Goal: Task Accomplishment & Management: Manage account settings

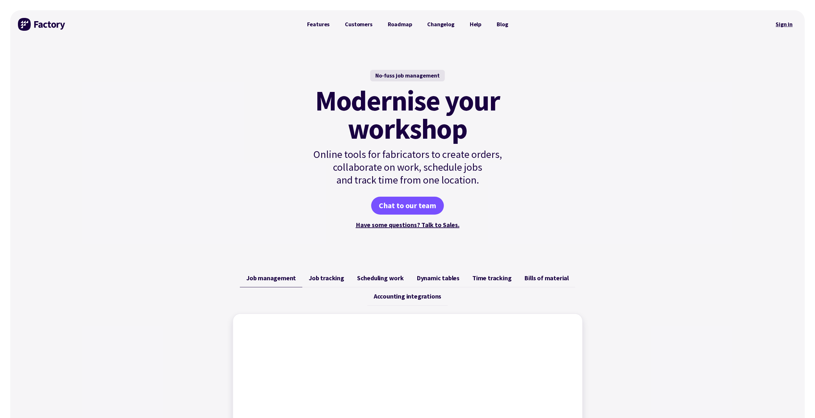
drag, startPoint x: 0, startPoint y: 0, endPoint x: 779, endPoint y: 27, distance: 779.5
click at [779, 27] on link "Sign in" at bounding box center [784, 24] width 26 height 15
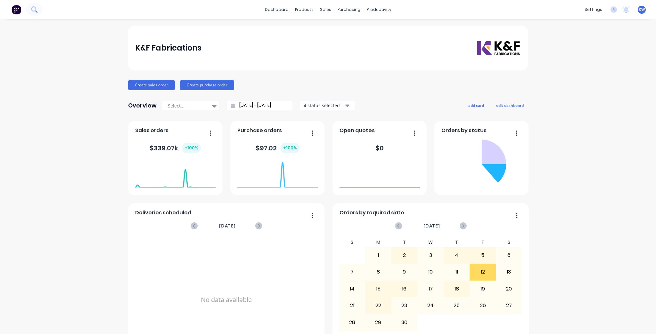
click at [36, 11] on icon at bounding box center [36, 12] width 2 height 2
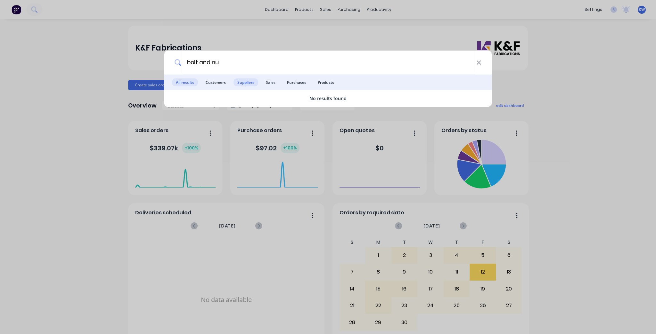
type input "bolt and nu"
click at [255, 84] on span "Suppliers" at bounding box center [246, 82] width 25 height 8
click at [262, 69] on input "bolt and nu" at bounding box center [329, 63] width 295 height 24
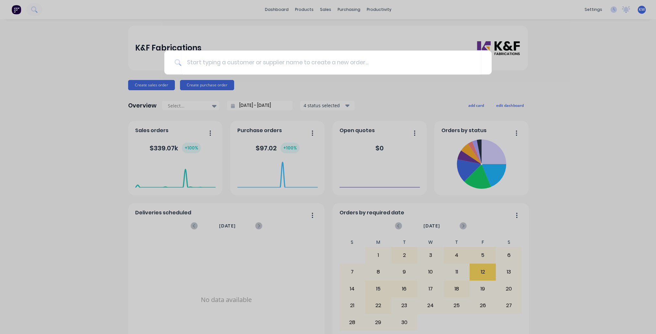
drag, startPoint x: 580, startPoint y: 128, endPoint x: 606, endPoint y: 3, distance: 127.8
click at [580, 123] on div at bounding box center [328, 167] width 656 height 334
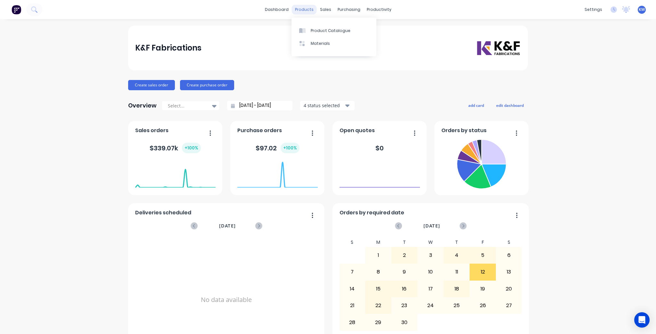
click at [294, 7] on div "products" at bounding box center [304, 10] width 25 height 10
click at [302, 27] on link "Product Catalogue" at bounding box center [333, 30] width 85 height 13
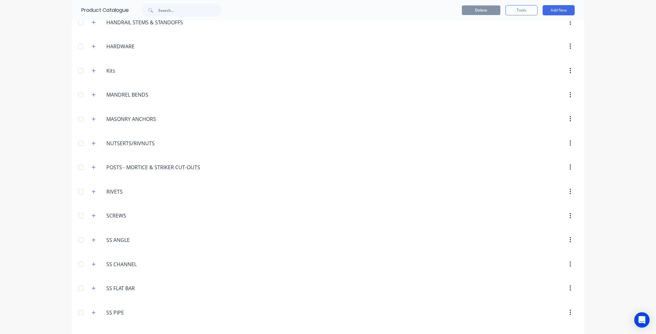
scroll to position [630, 0]
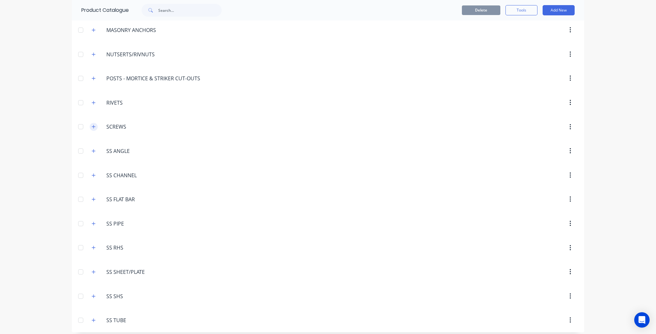
click at [90, 123] on button "button" at bounding box center [94, 127] width 8 height 8
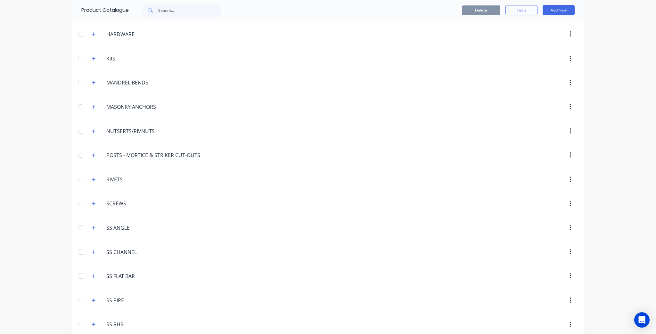
scroll to position [502, 0]
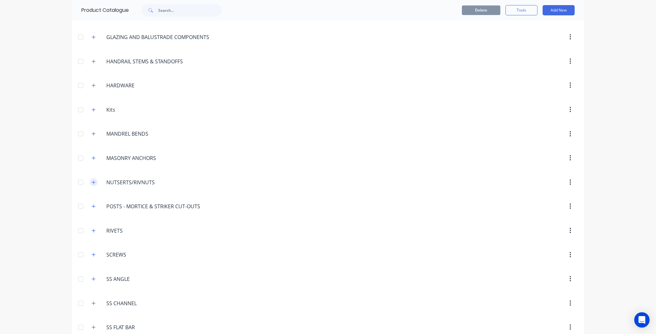
click at [92, 180] on icon "button" at bounding box center [94, 182] width 4 height 4
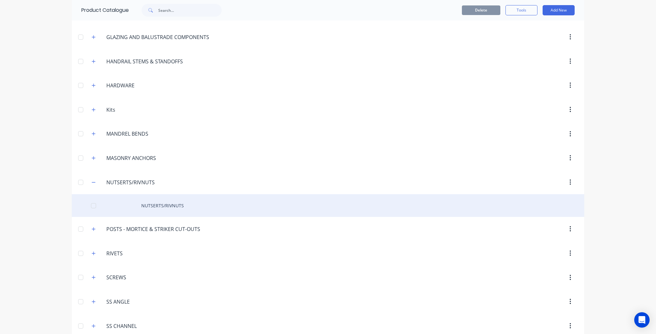
click at [177, 201] on div "NUTSERTS/RIVNUTS" at bounding box center [328, 205] width 512 height 23
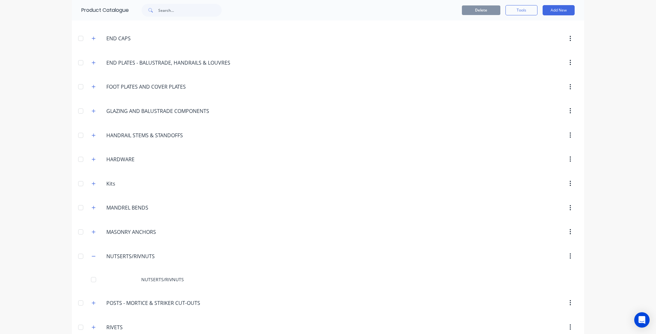
scroll to position [436, 0]
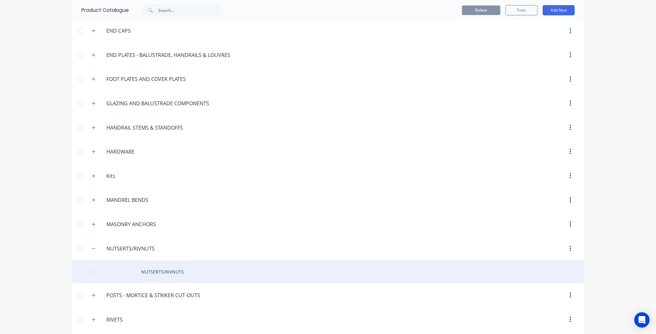
click at [186, 275] on div "NUTSERTS/RIVNUTS" at bounding box center [328, 272] width 512 height 23
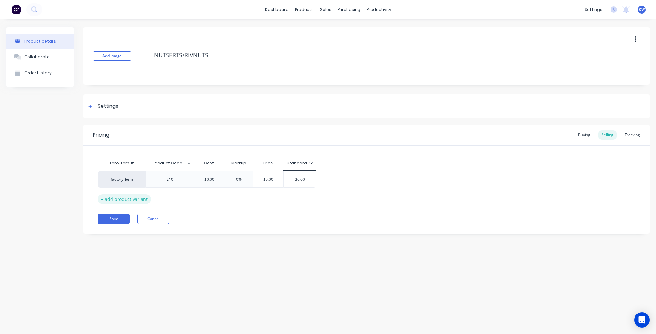
click at [115, 199] on div "+ add product variant" at bounding box center [124, 199] width 53 height 10
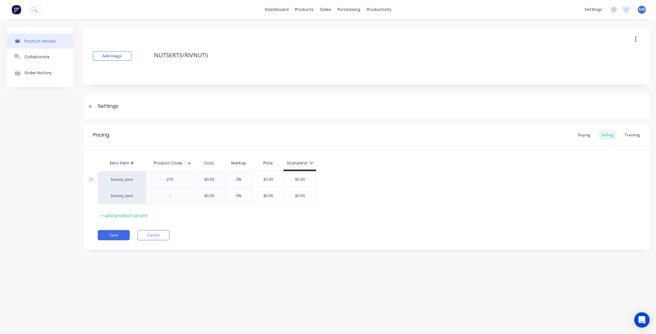
click at [178, 178] on div "210" at bounding box center [170, 180] width 32 height 8
type textarea "x"
click at [176, 195] on div at bounding box center [170, 196] width 32 height 8
type textarea "x"
click at [196, 163] on div "Cost" at bounding box center [209, 163] width 31 height 13
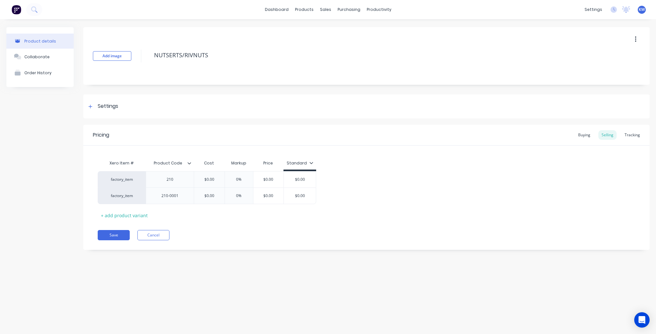
click at [195, 168] on div "Cost" at bounding box center [209, 163] width 31 height 13
type input "$0.00"
click at [213, 193] on input "$0.00" at bounding box center [209, 196] width 32 height 6
click at [185, 197] on div "210-0001" at bounding box center [170, 196] width 32 height 8
type textarea "x"
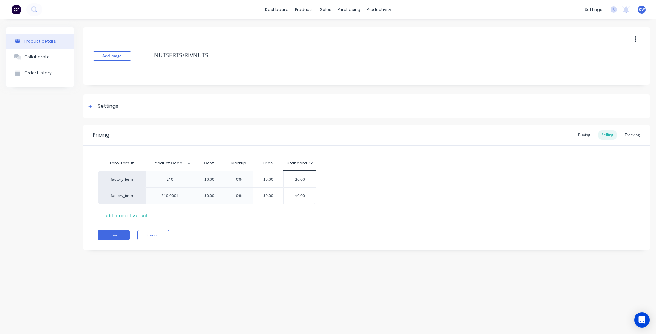
drag, startPoint x: 200, startPoint y: 196, endPoint x: 199, endPoint y: 169, distance: 26.9
type input "Product Code"
drag, startPoint x: 199, startPoint y: 169, endPoint x: 184, endPoint y: 164, distance: 15.3
click at [183, 165] on input "Product Code" at bounding box center [168, 163] width 44 height 6
click at [190, 160] on div "Product Code Product Code" at bounding box center [170, 163] width 48 height 16
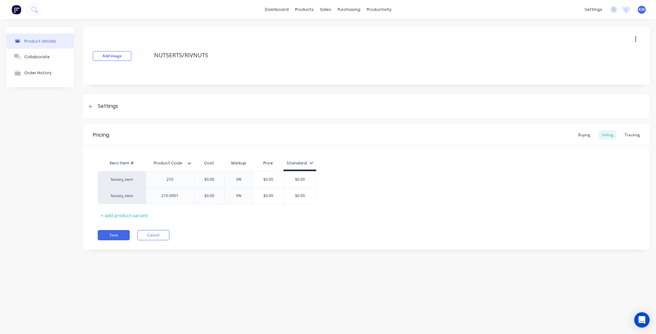
click at [190, 161] on icon at bounding box center [189, 163] width 4 height 4
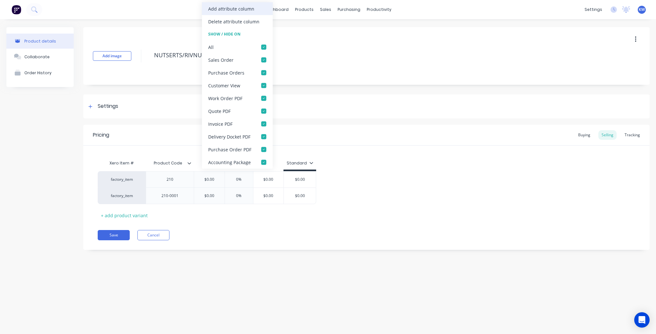
click at [241, 14] on div "Add attribute column" at bounding box center [237, 8] width 71 height 13
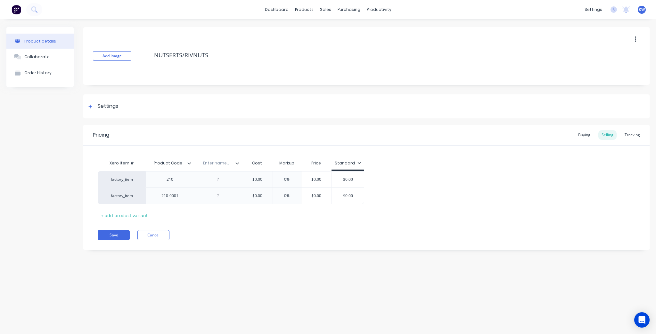
click at [219, 165] on input "text" at bounding box center [216, 163] width 44 height 6
drag, startPoint x: 220, startPoint y: 157, endPoint x: 173, endPoint y: 157, distance: 47.4
click at [173, 157] on div "Xero Item # Product Code Enter name... Cost Markup Price Standard" at bounding box center [231, 164] width 266 height 14
type textarea "x"
click at [164, 163] on input "text" at bounding box center [168, 163] width 44 height 6
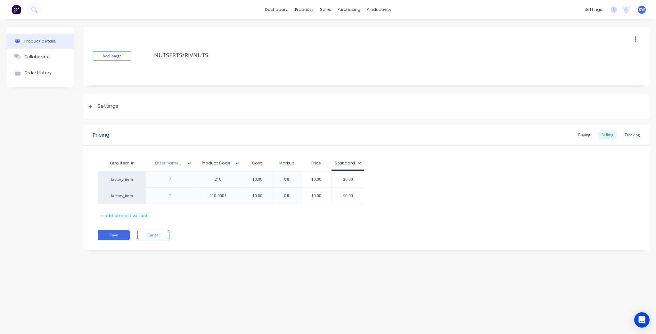
click at [164, 163] on input "text" at bounding box center [168, 163] width 44 height 6
type input "Product Variant Description"
type textarea "x"
click at [231, 199] on div "210-0001" at bounding box center [218, 196] width 32 height 8
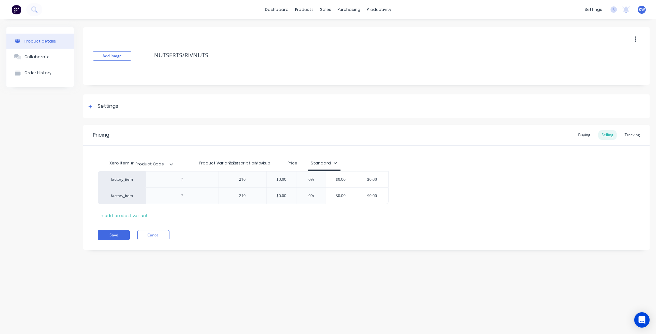
drag, startPoint x: 249, startPoint y: 159, endPoint x: 157, endPoint y: 160, distance: 92.3
click at [157, 160] on div "Xero Item # Product Variant Description Product Code Cost Markup Price Standard" at bounding box center [243, 164] width 291 height 14
type textarea "x"
click at [241, 160] on div "Product Variant Description" at bounding box center [228, 163] width 69 height 16
type input "Product Variant Description"
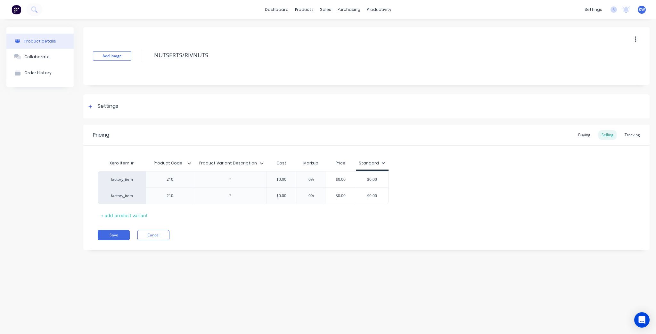
click at [265, 160] on div at bounding box center [264, 163] width 4 height 6
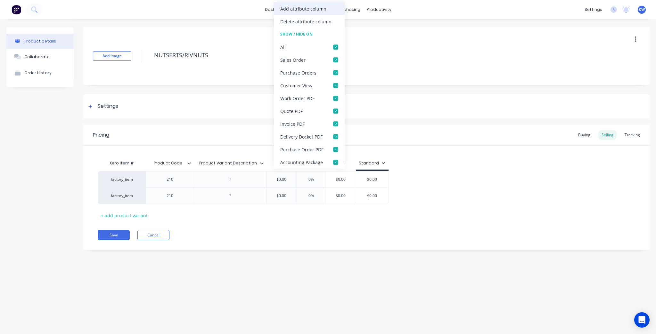
click at [314, 7] on div "Add attribute column" at bounding box center [303, 8] width 46 height 7
type textarea "x"
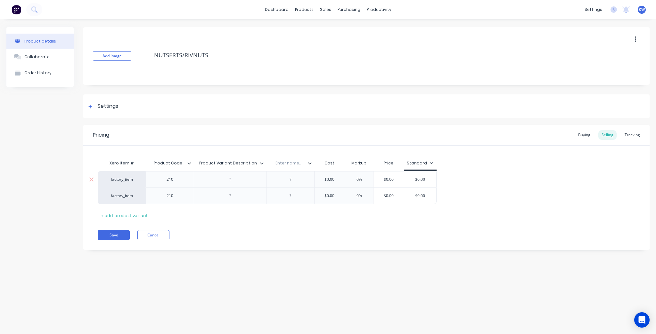
click at [290, 184] on div at bounding box center [290, 179] width 48 height 16
click at [290, 163] on input "text" at bounding box center [288, 163] width 44 height 6
type input "Part Number"
click at [296, 154] on div "Xero Item # Product Code Product Variant Description Part Number Part Number Co…" at bounding box center [366, 183] width 566 height 75
type textarea "x"
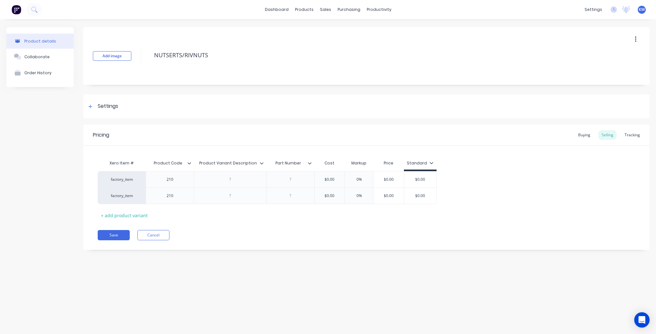
type input "Part Number"
click at [300, 160] on input "Part Number" at bounding box center [288, 163] width 44 height 6
drag, startPoint x: 305, startPoint y: 158, endPoint x: 236, endPoint y: 163, distance: 69.0
click at [236, 163] on div "Xero Item # Product Code Product Variant Description Part Number Part Number Co…" at bounding box center [267, 164] width 339 height 14
type textarea "x"
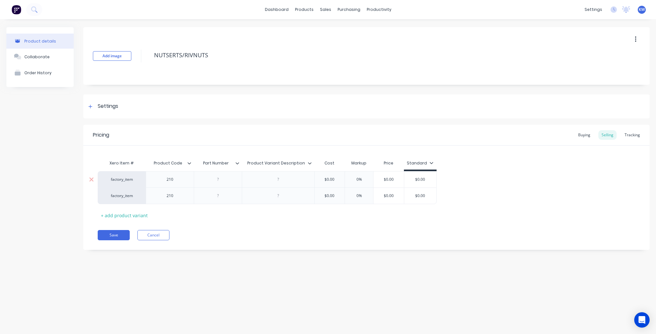
click at [231, 183] on div at bounding box center [218, 180] width 32 height 8
click at [282, 181] on div at bounding box center [278, 180] width 32 height 8
type textarea "x"
paste div
click at [317, 234] on div "Save Cancel" at bounding box center [374, 235] width 552 height 10
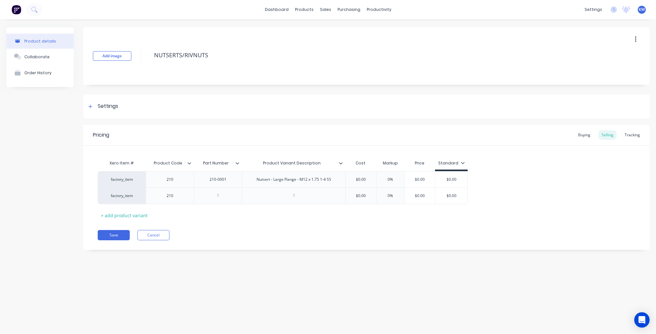
click at [599, 140] on div "Buying Selling Tracking" at bounding box center [609, 135] width 68 height 10
click at [593, 140] on div "Pricing Buying Selling Tracking" at bounding box center [366, 135] width 566 height 21
click at [589, 133] on div "Buying" at bounding box center [584, 135] width 19 height 10
click at [457, 236] on div "Save Cancel" at bounding box center [374, 233] width 552 height 10
click at [95, 192] on div at bounding box center [91, 194] width 16 height 16
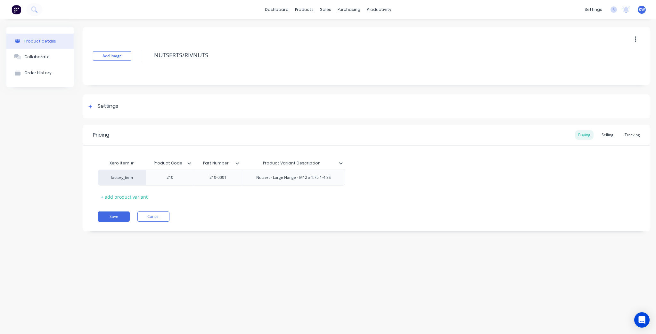
click at [464, 218] on div "Save Cancel" at bounding box center [374, 217] width 552 height 10
click at [124, 222] on div "Pricing Buying Selling Tracking Xero Item # Product Code Part Number Product Va…" at bounding box center [366, 178] width 566 height 107
click at [123, 220] on button "Save" at bounding box center [114, 217] width 32 height 10
type textarea "x"
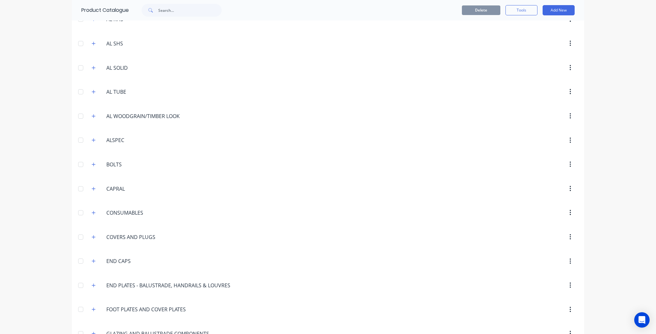
scroll to position [436, 0]
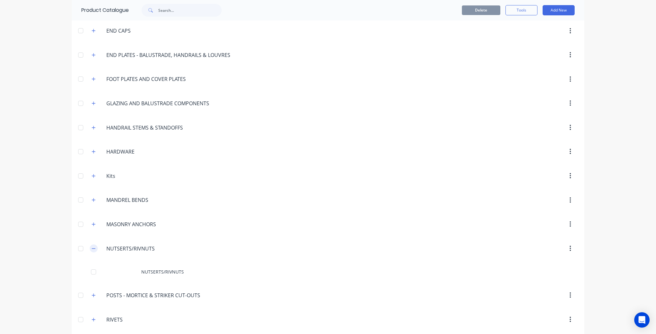
click at [94, 245] on button "button" at bounding box center [94, 249] width 8 height 8
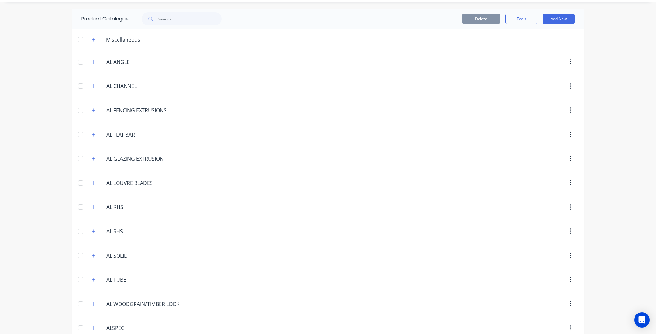
scroll to position [0, 0]
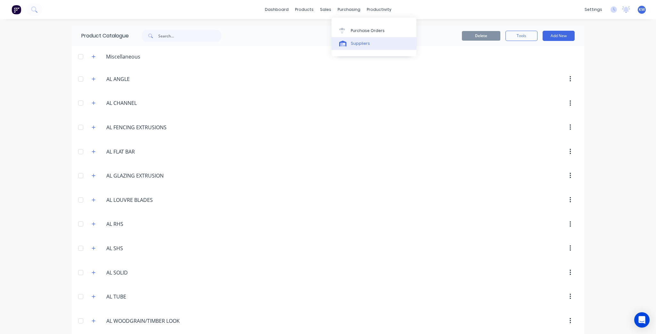
click at [355, 42] on div "Suppliers" at bounding box center [360, 44] width 19 height 6
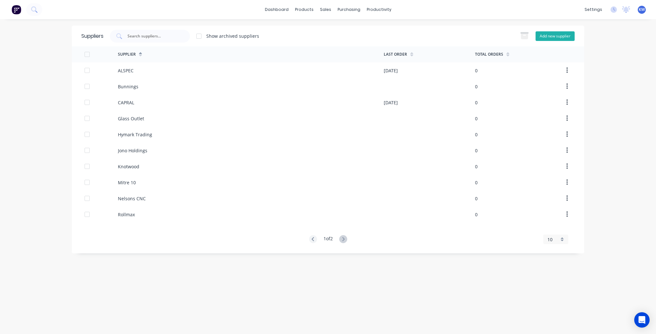
click at [547, 31] on button "Add new supplier" at bounding box center [555, 36] width 39 height 10
select select "AU"
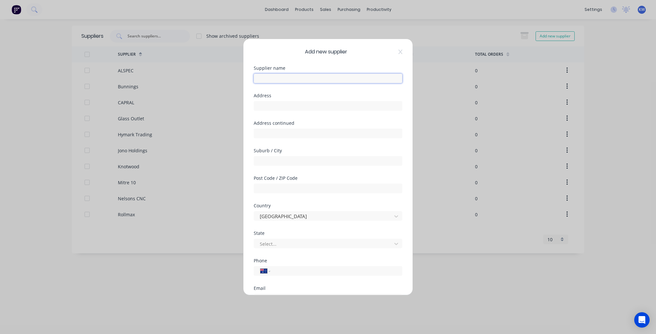
click at [263, 76] on input "text" at bounding box center [328, 79] width 149 height 10
type input "BOLT & NUT"
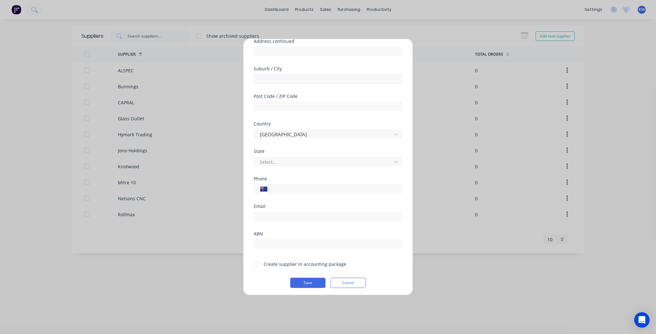
scroll to position [84, 0]
click at [281, 217] on input "email" at bounding box center [328, 215] width 149 height 10
paste input "sales@boltandnut.com.au"
type input "sales@boltandnut.com.au"
click at [319, 189] on input "tel" at bounding box center [335, 187] width 121 height 7
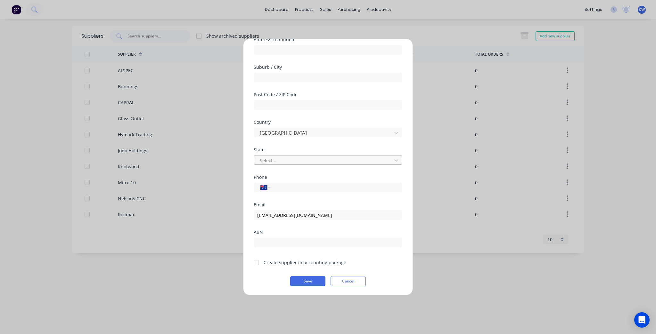
scroll to position [0, 0]
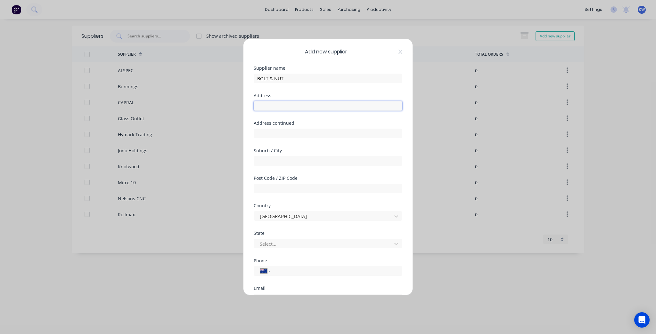
click at [292, 105] on input "text" at bounding box center [328, 106] width 149 height 10
paste input "Unit 9 & 10, 93 Rivergate Place, Murarrie, QLD 4172"
drag, startPoint x: 373, startPoint y: 106, endPoint x: 321, endPoint y: 106, distance: 51.9
click at [321, 106] on input "Unit 9 & 10, 93 Rivergate Place, Murarrie, QLD 4172" at bounding box center [328, 106] width 149 height 10
type input "Unit 9 & 10, 93 Rivergate Place"
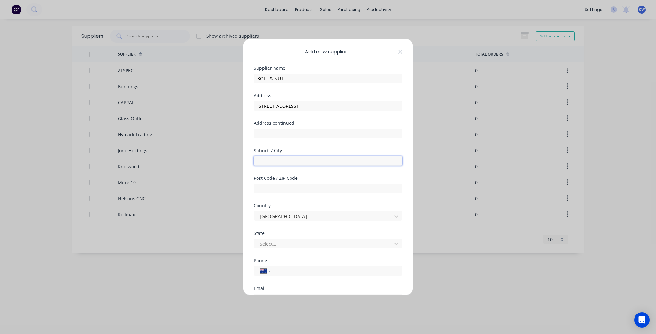
click at [305, 158] on input "text" at bounding box center [328, 161] width 149 height 10
paste input ", Murarrie, QLD 4172"
click at [261, 160] on input ", Murarrie, QLD 4172" at bounding box center [328, 161] width 149 height 10
drag, startPoint x: 309, startPoint y: 157, endPoint x: 278, endPoint y: 160, distance: 31.2
click at [278, 160] on input "Murarrie, QLD 4172" at bounding box center [328, 161] width 149 height 10
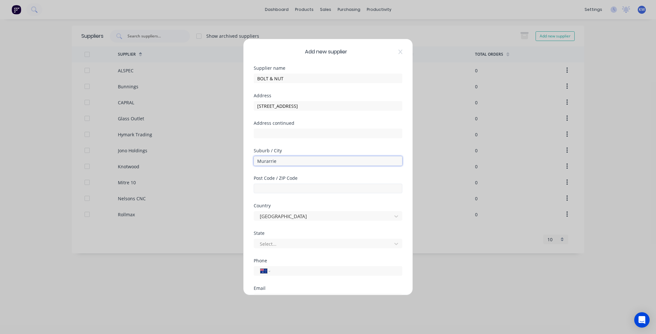
type input "Murarrie"
click at [279, 188] on input "text" at bounding box center [328, 189] width 149 height 10
paste input "QLD 4172"
drag, startPoint x: 268, startPoint y: 188, endPoint x: 238, endPoint y: 187, distance: 29.8
click at [238, 187] on div "Add new supplier Supplier name BOLT & NUT Address Unit 9 & 10, 93 Rivergate Pla…" at bounding box center [328, 167] width 656 height 334
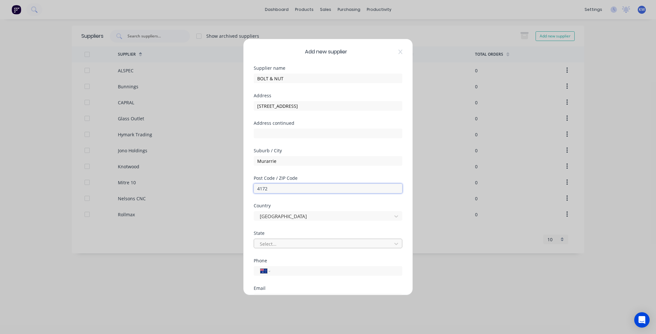
type input "4172"
click at [324, 241] on div at bounding box center [323, 244] width 129 height 8
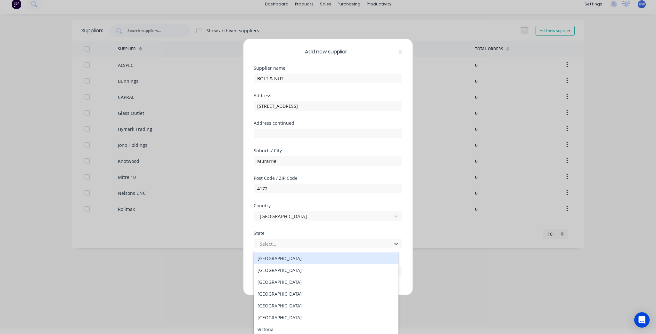
scroll to position [6, 0]
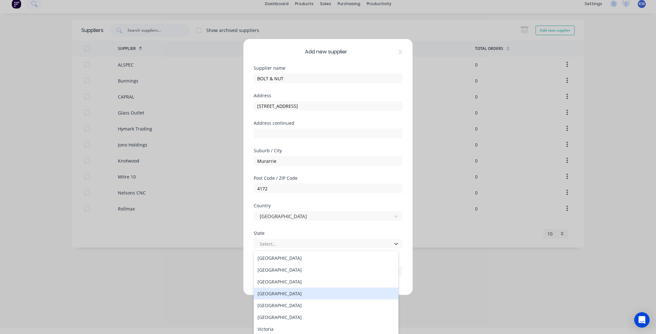
click at [292, 292] on div "Queensland" at bounding box center [326, 294] width 145 height 12
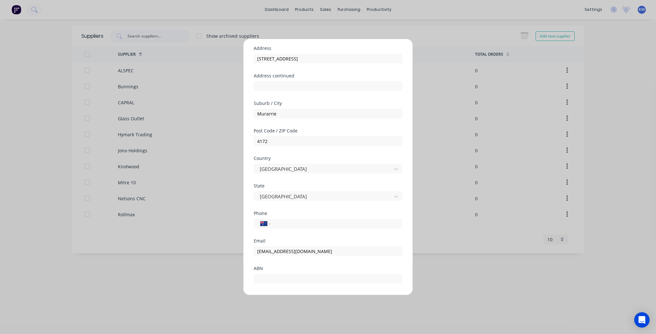
scroll to position [84, 0]
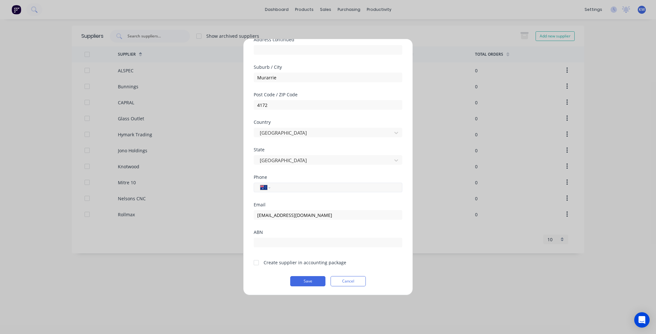
click at [291, 188] on input "tel" at bounding box center [335, 187] width 121 height 7
paste input "(07) 3192 9800"
type input "(07) 3192 9800"
click at [255, 261] on div at bounding box center [256, 263] width 13 height 13
click at [318, 277] on button "Save" at bounding box center [307, 281] width 35 height 10
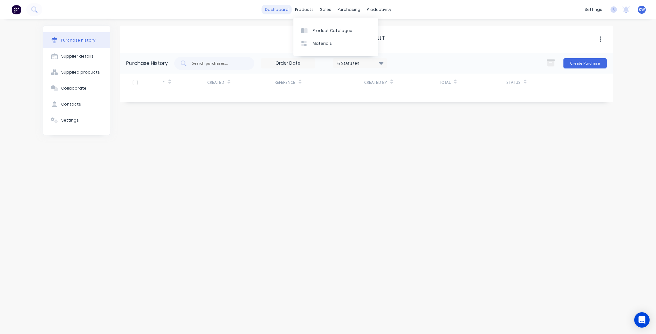
click at [282, 12] on link "dashboard" at bounding box center [277, 10] width 30 height 10
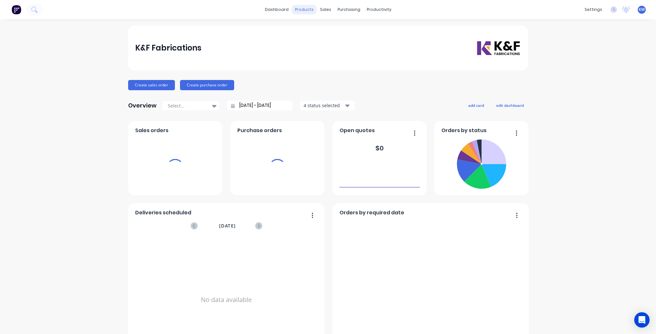
click at [315, 12] on div "products" at bounding box center [304, 10] width 25 height 10
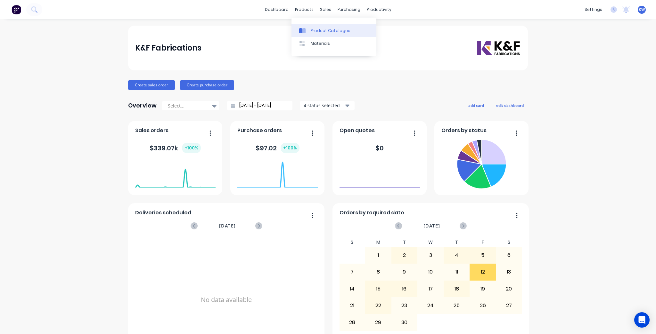
click at [316, 33] on div "Product Catalogue" at bounding box center [331, 31] width 40 height 6
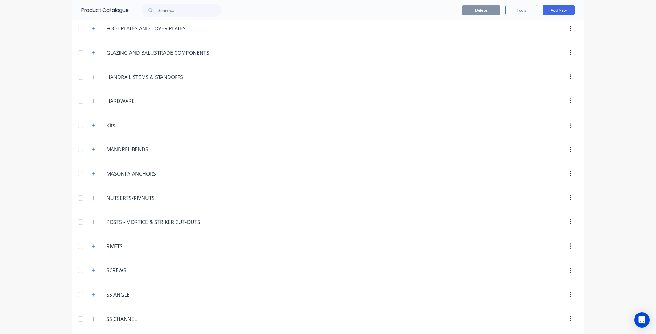
scroll to position [487, 0]
click at [92, 172] on icon "button" at bounding box center [94, 173] width 4 height 4
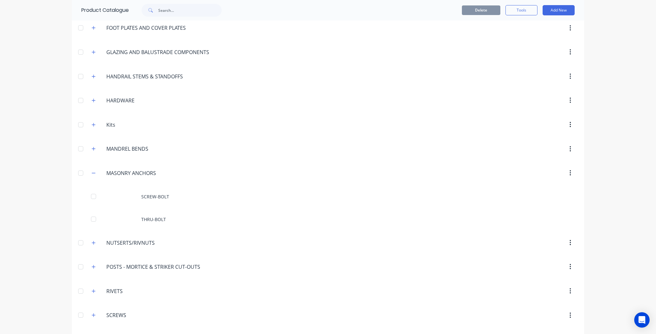
click at [573, 169] on button "button" at bounding box center [570, 174] width 15 height 12
click at [164, 174] on input "MASONRY ANCHORS" at bounding box center [144, 173] width 76 height 8
click at [250, 170] on div at bounding box center [382, 174] width 391 height 12
click at [310, 173] on div at bounding box center [382, 174] width 391 height 12
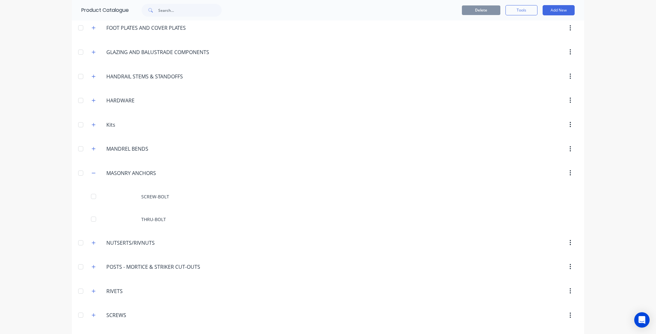
click at [226, 161] on header "MASONRY.ANCHORS. MASONRY ANCHORS" at bounding box center [328, 173] width 512 height 24
click at [570, 170] on icon "button" at bounding box center [571, 173] width 2 height 7
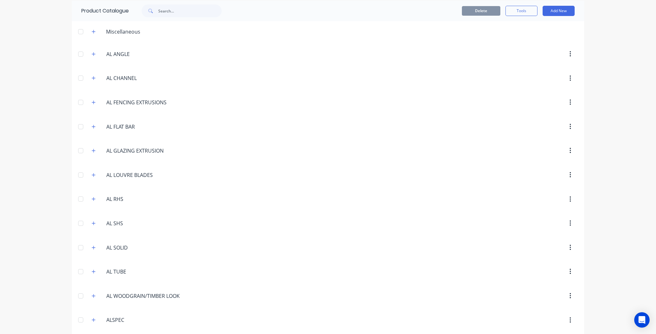
scroll to position [0, 0]
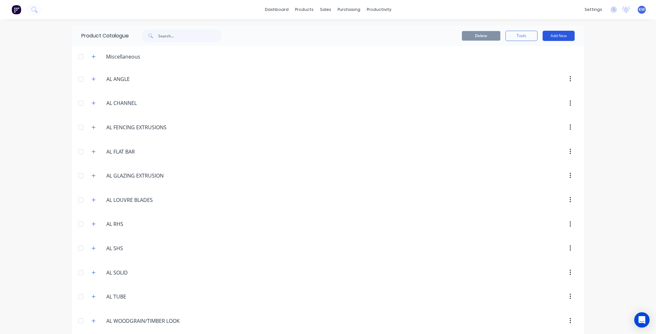
click at [555, 39] on button "Add New" at bounding box center [559, 36] width 32 height 10
click at [546, 63] on div "Product" at bounding box center [544, 65] width 49 height 9
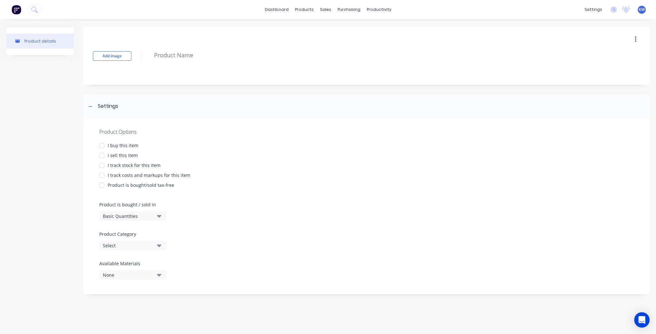
click at [159, 217] on icon "button" at bounding box center [159, 216] width 4 height 3
click at [151, 246] on div "Select" at bounding box center [128, 245] width 51 height 7
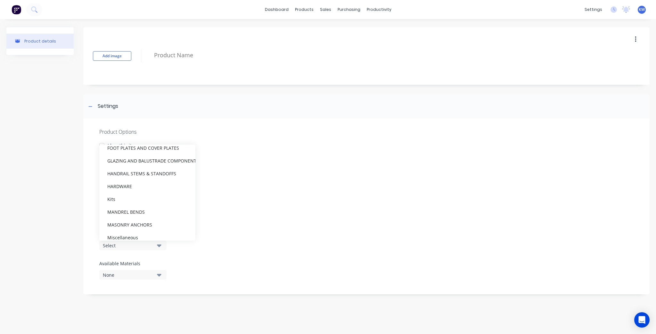
scroll to position [282, 0]
click at [146, 199] on div "MASONRY ANCHORS" at bounding box center [147, 199] width 96 height 13
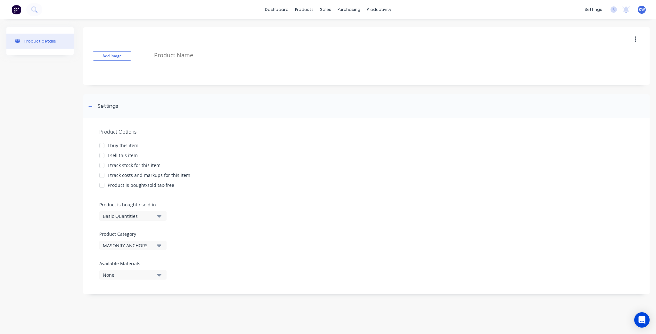
click at [146, 52] on div "Add image" at bounding box center [366, 56] width 566 height 58
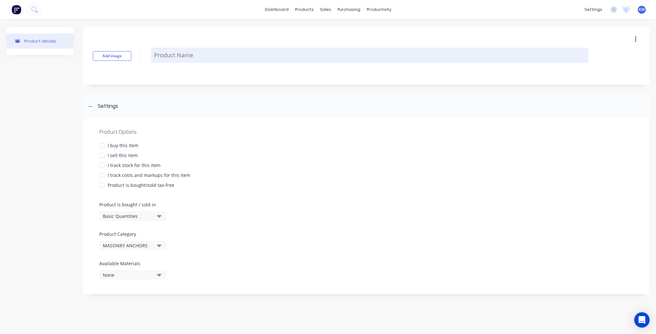
click at [179, 56] on textarea at bounding box center [370, 55] width 438 height 15
type textarea "x"
type textarea "D"
type textarea "x"
type textarea "DR"
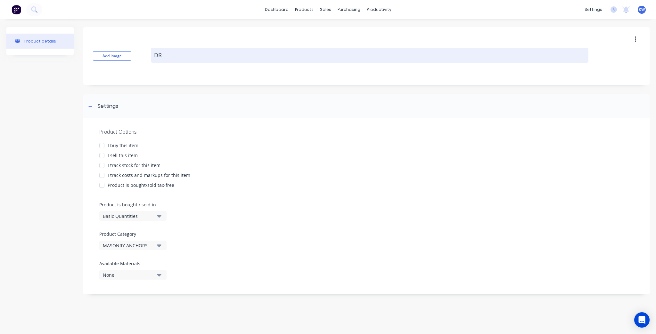
type textarea "x"
type textarea "DRO"
type textarea "x"
type textarea "DROP"
type textarea "x"
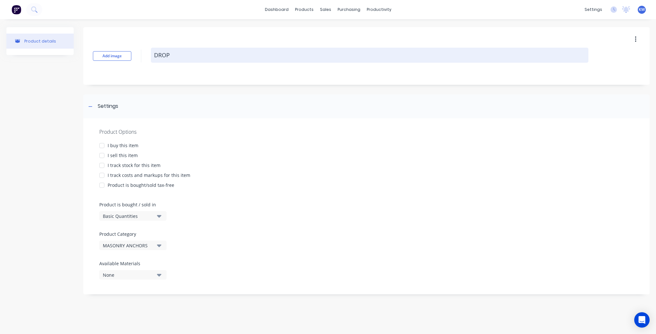
type textarea "DROP"
type textarea "x"
type textarea "DROP I"
type textarea "x"
type textarea "DROP IN"
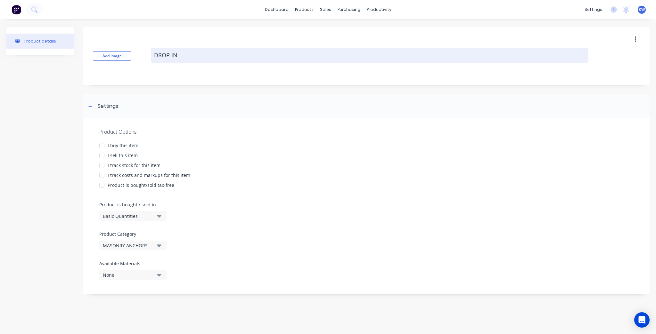
type textarea "x"
type textarea "DROP IN"
type textarea "x"
type textarea "DROP IN n"
type textarea "x"
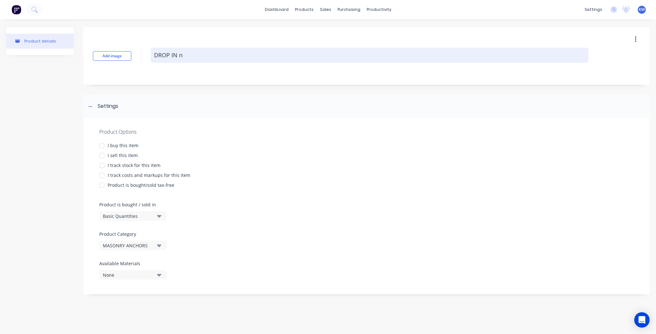
type textarea "DROP IN nc"
type textarea "x"
type textarea "DROP IN n"
type textarea "x"
type textarea "DROP IN"
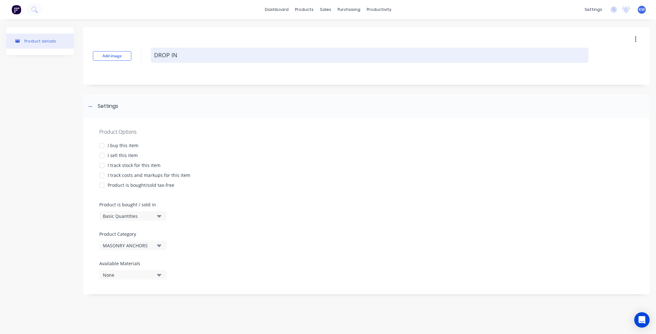
type textarea "x"
type textarea "DROP IN a"
type textarea "x"
type textarea "DROP IN"
type textarea "x"
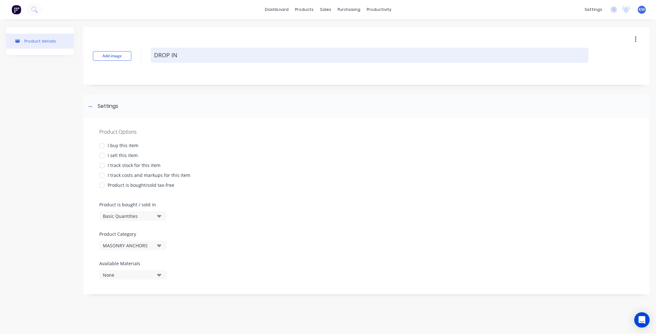
type textarea "DROP IN A"
type textarea "x"
type textarea "DROP IN AN"
type textarea "x"
type textarea "DROP IN ANC"
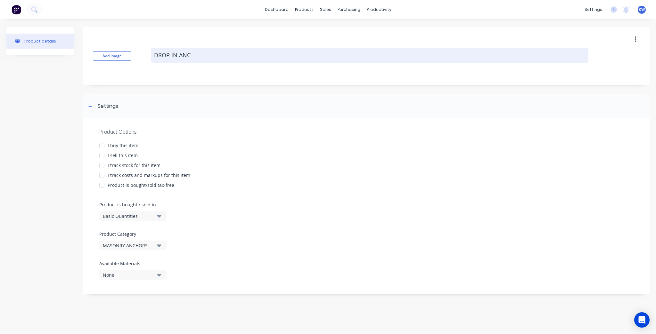
type textarea "x"
type textarea "DROP IN ANCH"
type textarea "x"
type textarea "DROP IN ANCHO"
type textarea "x"
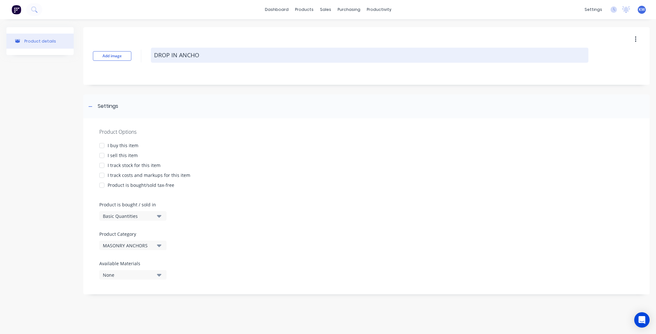
type textarea "DROP IN ANCHOR"
type textarea "x"
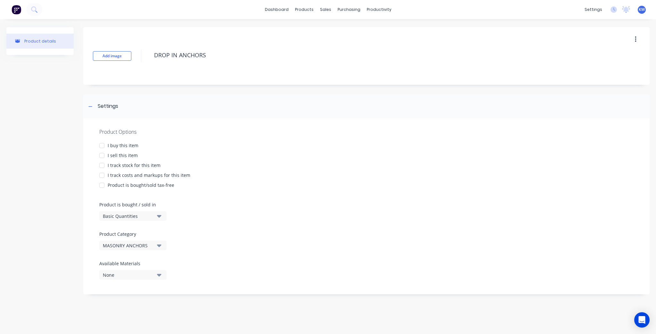
type textarea "DROP IN ANCHORS"
type textarea "x"
type textarea "DROP IN ANCHORS"
click at [110, 146] on div "I buy this item" at bounding box center [123, 145] width 31 height 7
click at [110, 155] on div "I sell this item" at bounding box center [123, 155] width 30 height 7
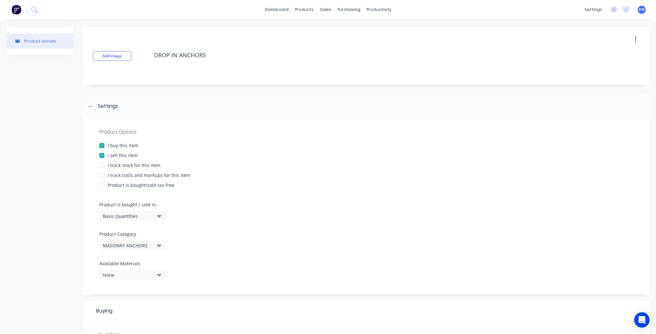
click at [110, 161] on div "Product Options I buy this item I sell this item I track stock for this item I …" at bounding box center [366, 207] width 566 height 176
click at [110, 163] on div "I track stock for this item" at bounding box center [134, 165] width 53 height 7
click at [111, 173] on div "I track costs and markups for this item" at bounding box center [149, 175] width 83 height 7
type textarea "x"
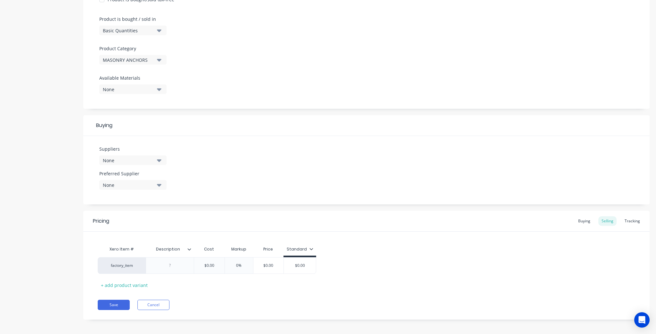
scroll to position [188, 0]
click at [123, 151] on div "Suppliers None" at bounding box center [132, 153] width 67 height 20
click at [122, 159] on div "None" at bounding box center [128, 158] width 51 height 7
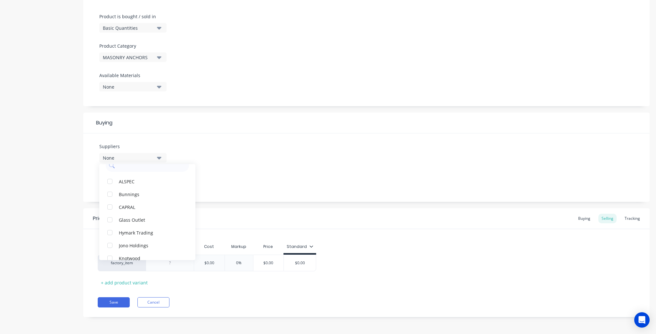
scroll to position [0, 0]
click at [165, 176] on input "text" at bounding box center [152, 177] width 68 height 13
type input "bolt"
click at [165, 176] on input "bolt" at bounding box center [152, 177] width 68 height 13
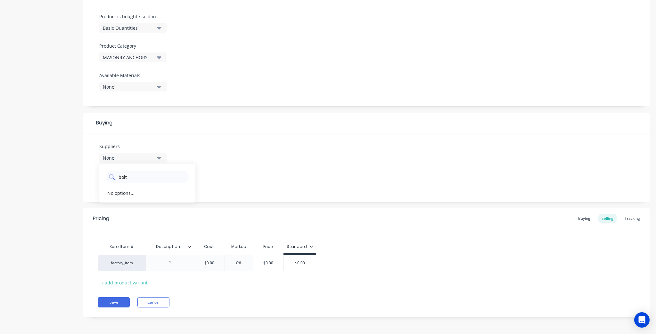
click at [165, 176] on input "bolt" at bounding box center [152, 177] width 68 height 13
type input "B"
click at [456, 210] on div "Pricing Buying Selling Tracking" at bounding box center [366, 219] width 566 height 21
click at [120, 302] on button "Save" at bounding box center [114, 303] width 32 height 10
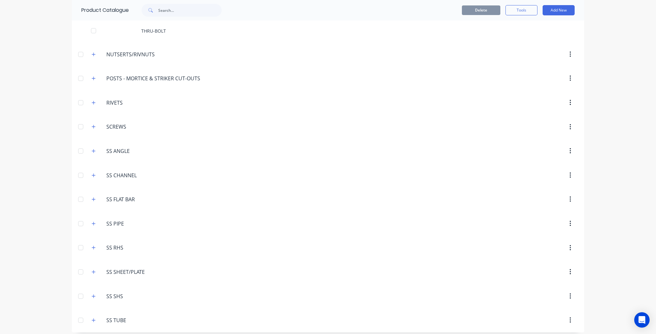
scroll to position [519, 0]
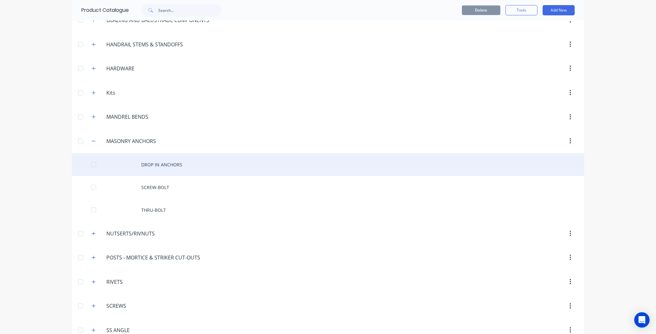
click at [173, 156] on div "DROP IN ANCHORS" at bounding box center [328, 164] width 512 height 23
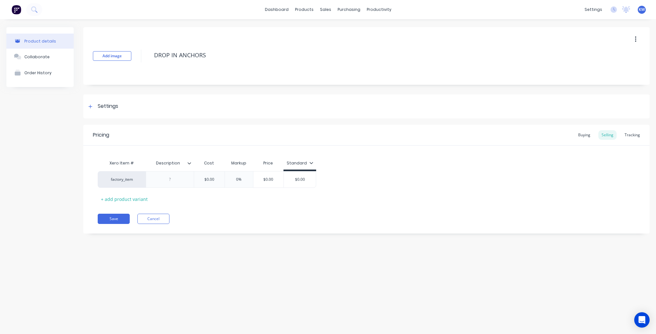
type textarea "x"
click at [174, 184] on div at bounding box center [170, 180] width 32 height 8
paste div
click at [190, 164] on icon at bounding box center [189, 163] width 4 height 4
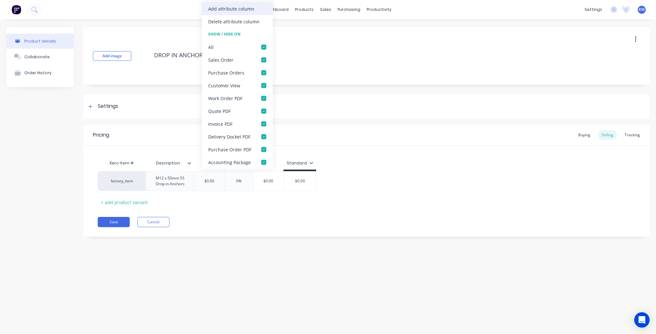
click at [234, 6] on div "Add attribute column" at bounding box center [231, 8] width 46 height 7
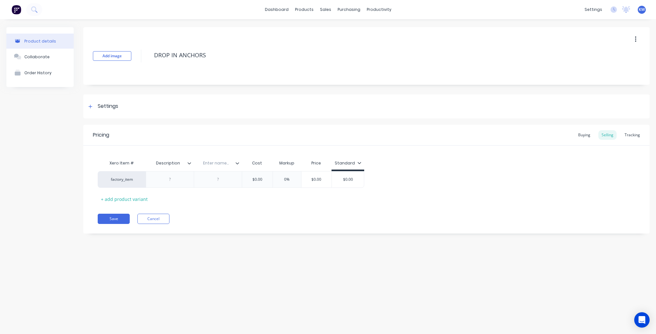
drag, startPoint x: 217, startPoint y: 162, endPoint x: 231, endPoint y: 152, distance: 16.3
type textarea "x"
click at [231, 152] on div "Xero Item # Description Enter name... Cost Markup Price Standard factory_item $…" at bounding box center [366, 175] width 566 height 59
click at [224, 165] on input "text" at bounding box center [216, 163] width 44 height 6
type input "Product Code"
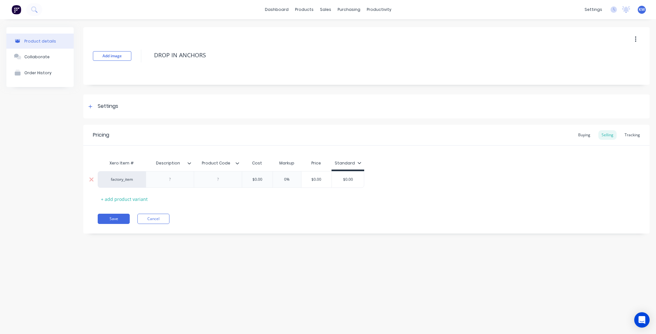
type textarea "x"
click at [227, 178] on div at bounding box center [218, 180] width 32 height 8
click at [174, 176] on div at bounding box center [170, 180] width 32 height 8
click at [293, 215] on div "Pricing Buying Selling Tracking Xero Item # Description Product Code Cost Marku…" at bounding box center [366, 181] width 566 height 112
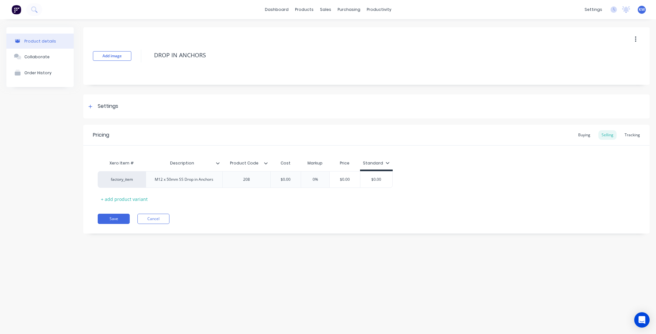
click at [269, 162] on div at bounding box center [268, 163] width 4 height 6
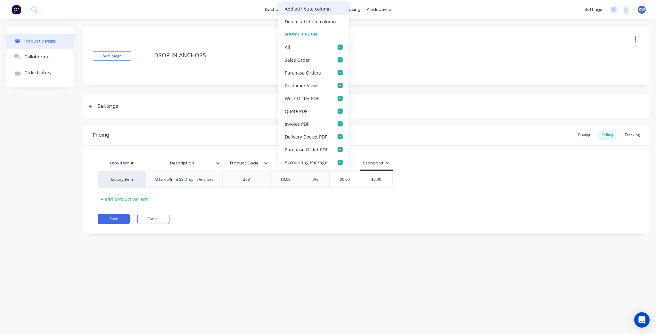
click at [299, 6] on div "Add attribute column" at bounding box center [308, 8] width 46 height 7
type textarea "x"
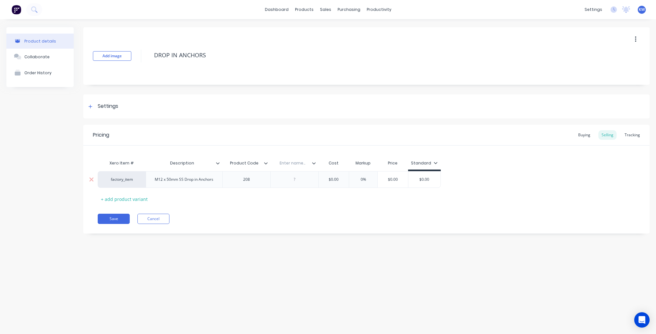
click at [292, 178] on div at bounding box center [294, 180] width 32 height 8
type textarea "x"
click at [343, 215] on div "Save Cancel" at bounding box center [374, 219] width 552 height 10
click at [295, 164] on input "text" at bounding box center [292, 163] width 44 height 6
type input "Part Number"
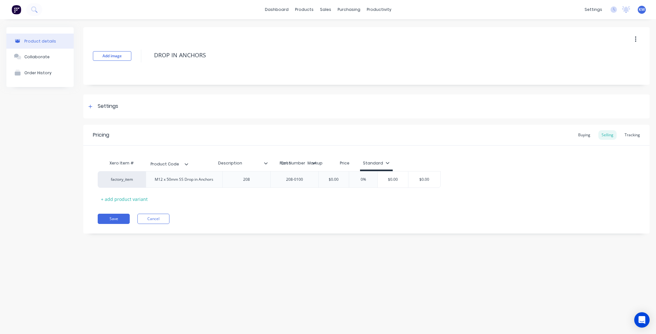
drag, startPoint x: 256, startPoint y: 158, endPoint x: 175, endPoint y: 159, distance: 81.0
click at [175, 159] on div "Xero Item # Description Product Code Part Number Part Number Cost Markup Price …" at bounding box center [269, 164] width 343 height 14
type textarea "x"
click at [307, 161] on input "text" at bounding box center [292, 163] width 44 height 6
type input "Part Number"
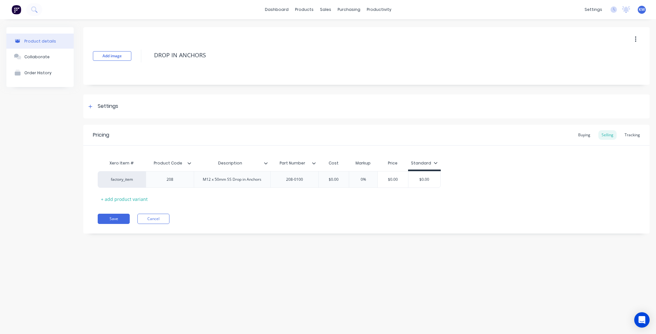
type textarea "x"
click at [333, 213] on div "Pricing Buying Selling Tracking Xero Item # Product Code Description Part Numbe…" at bounding box center [366, 179] width 566 height 109
type input "Part Number"
click at [296, 163] on input "Part Number" at bounding box center [292, 163] width 44 height 6
drag, startPoint x: 297, startPoint y: 157, endPoint x: 222, endPoint y: 154, distance: 74.7
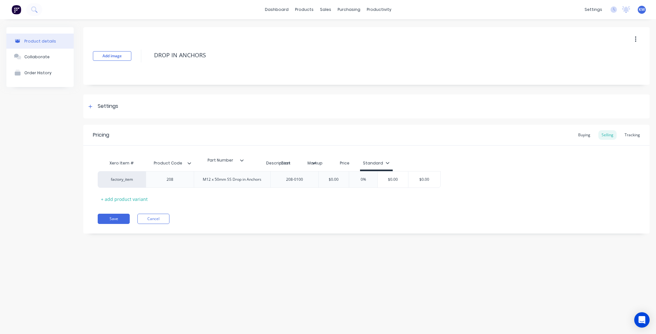
click at [222, 154] on div "Xero Item # Product Code Description Part Number Part Number Cost Markup Price …" at bounding box center [366, 175] width 566 height 59
type textarea "x"
click at [297, 217] on div "Save Cancel" at bounding box center [374, 219] width 552 height 10
click at [581, 132] on div "Buying" at bounding box center [584, 135] width 19 height 10
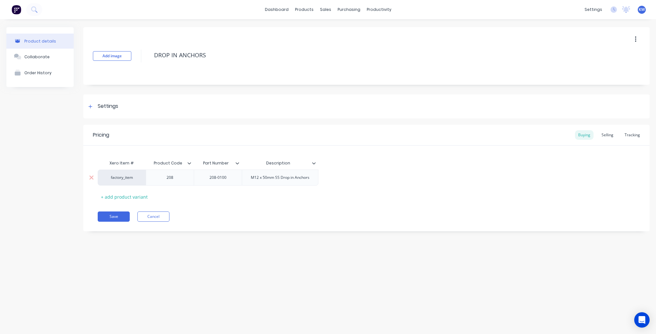
click at [300, 174] on div "M12 x 50mm SS Drop in Anchors" at bounding box center [280, 178] width 69 height 8
click at [283, 180] on div "M12 x 50mm SS Drop in Anchors" at bounding box center [280, 178] width 69 height 8
click at [301, 179] on div "M12 x 50mm SS Drop in Anchors" at bounding box center [280, 178] width 69 height 8
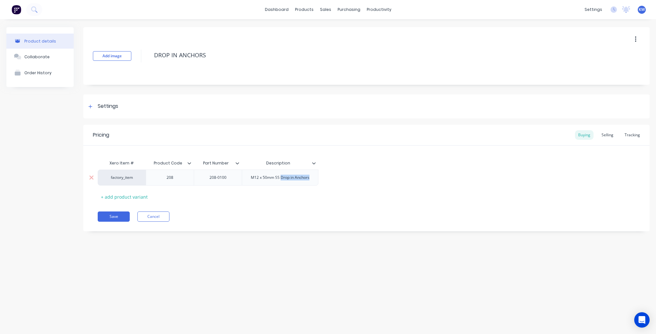
drag, startPoint x: 314, startPoint y: 181, endPoint x: 280, endPoint y: 183, distance: 33.7
click at [280, 183] on div "M12 x 50mm SS Drop in Anchors" at bounding box center [280, 178] width 77 height 16
copy div "Drop in Anchors"
type textarea "x"
click at [389, 260] on div "Product details Collaborate Order History Add image DROP IN ANCHORS Settings Pr…" at bounding box center [328, 170] width 656 height 302
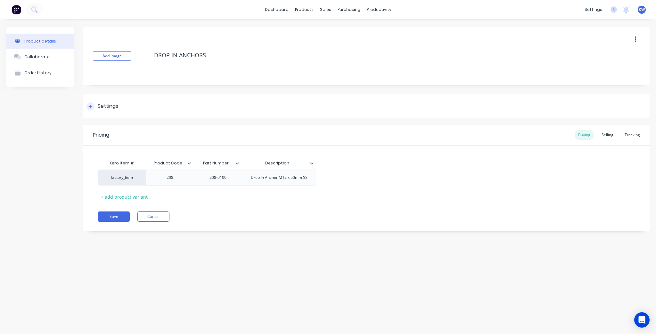
drag, startPoint x: 317, startPoint y: 271, endPoint x: 318, endPoint y: 102, distance: 168.8
click at [316, 271] on div "Product details Collaborate Order History Add image DROP IN ANCHORS Settings Pr…" at bounding box center [328, 170] width 656 height 302
click at [311, 29] on link "Product Catalogue" at bounding box center [335, 30] width 85 height 13
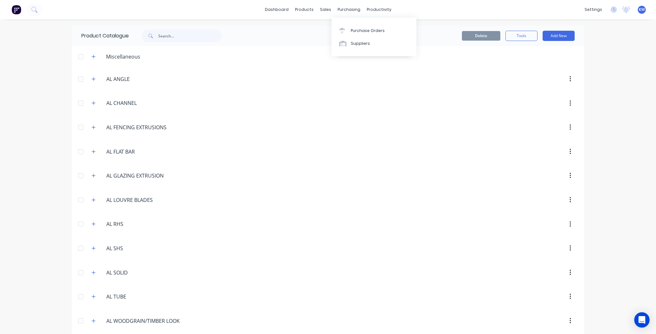
click at [359, 20] on div "Purchase Orders Suppliers" at bounding box center [374, 37] width 85 height 39
click at [357, 27] on link "Purchase Orders" at bounding box center [374, 30] width 85 height 13
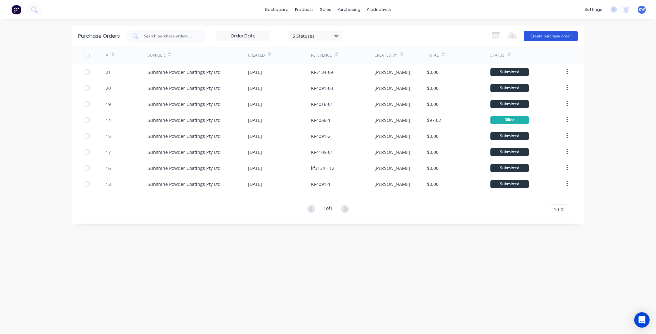
click at [562, 38] on button "Create purchase order" at bounding box center [551, 36] width 54 height 10
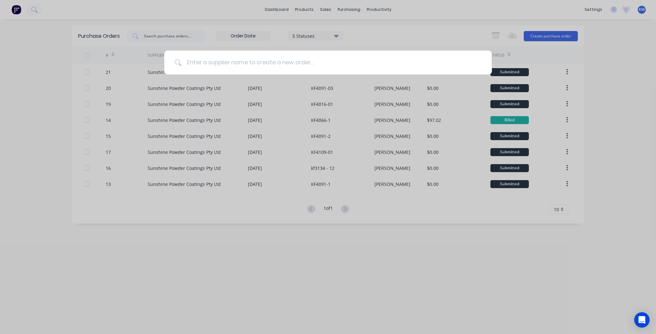
click at [260, 59] on input at bounding box center [332, 63] width 300 height 24
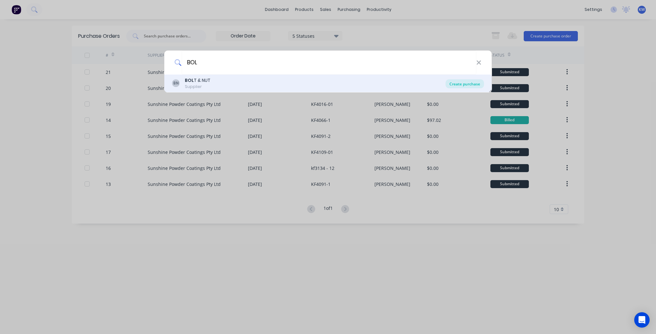
type input "BOL"
click at [479, 83] on div "Create purchase" at bounding box center [465, 83] width 38 height 9
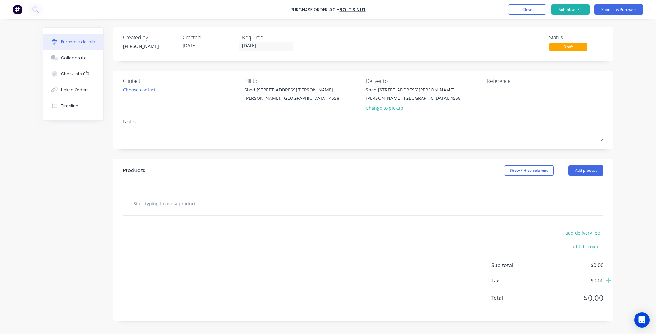
click at [218, 205] on input "text" at bounding box center [197, 203] width 128 height 13
paste input "M20 x 2.50p x 1 Metre (1000mm) Metric Coarse Stainless A2-70 G304 Allthread Thr…"
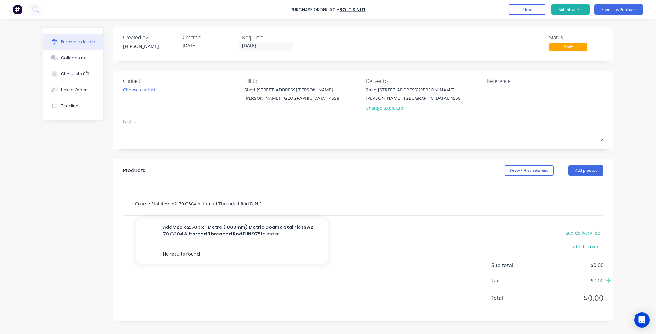
click at [215, 206] on input "M20 x 2.50p x 1 Metre (1000mm) Metric Coarse Stainless A2-70 G304 Allthread Thr…" at bounding box center [197, 203] width 128 height 13
type input "M20 x 2.50p x 1 Metre (1000mm) Metric Coarse Stainless A2-70 G304 AllthreadThre…"
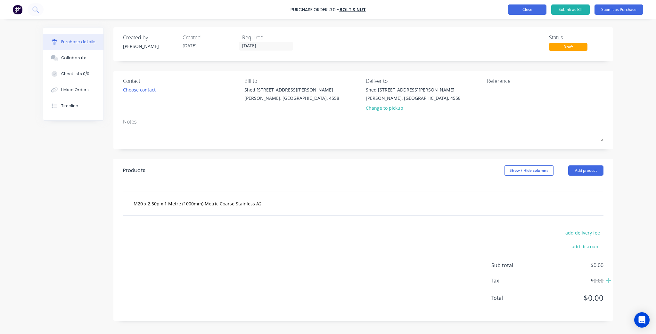
click at [529, 10] on button "Close" at bounding box center [527, 9] width 38 height 10
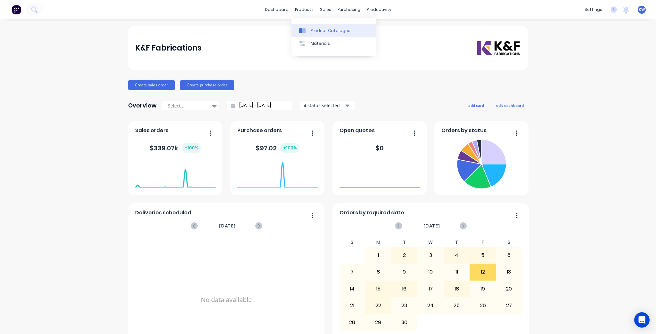
click at [308, 29] on div at bounding box center [304, 31] width 10 height 6
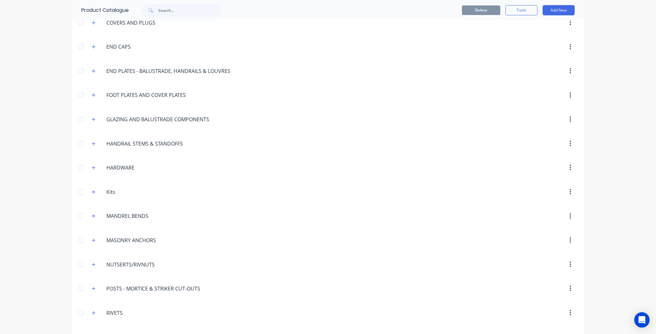
scroll to position [487, 0]
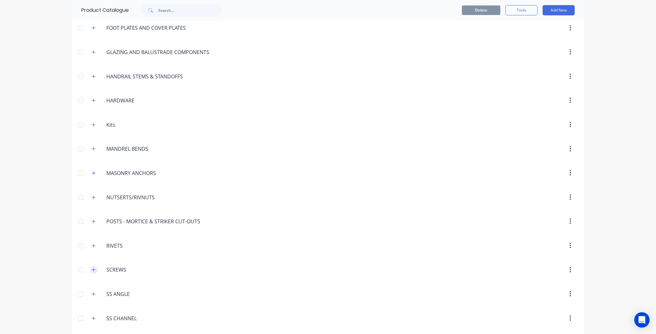
click at [95, 266] on button "button" at bounding box center [94, 270] width 8 height 8
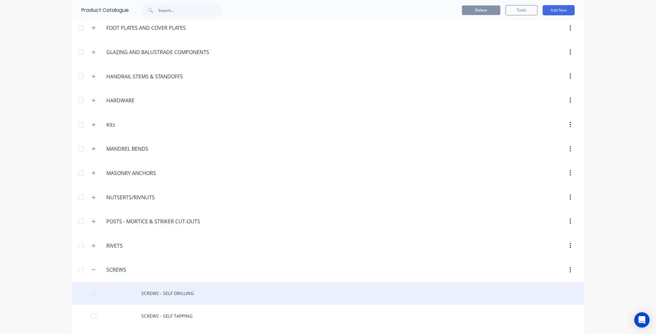
click at [223, 292] on div "SCREWS - SELF DRILLING" at bounding box center [328, 293] width 512 height 23
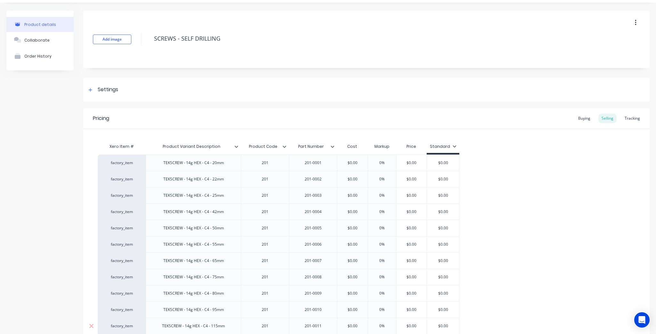
scroll to position [51, 0]
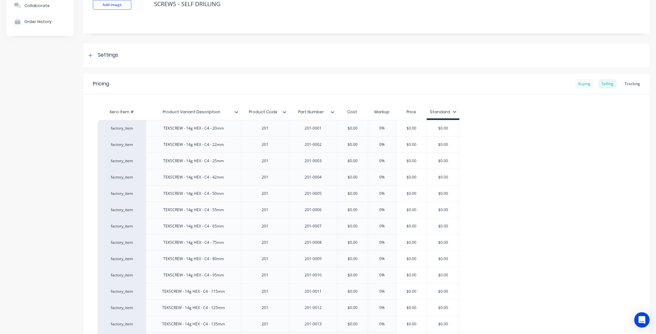
click at [575, 85] on div "Buying" at bounding box center [584, 84] width 19 height 10
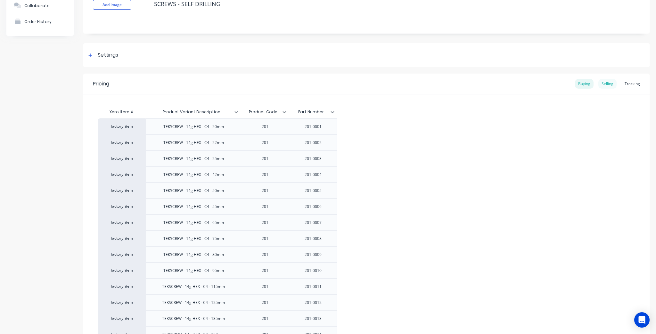
click at [606, 85] on div "Selling" at bounding box center [607, 84] width 18 height 10
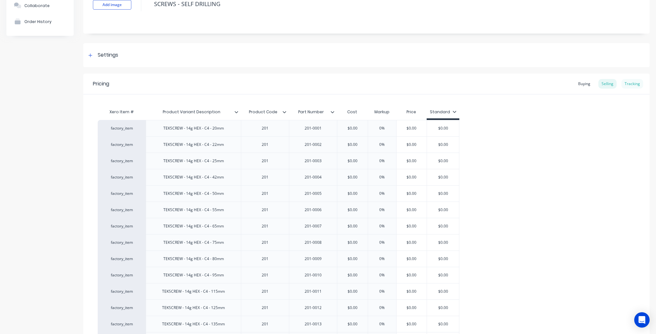
click at [637, 82] on div "Tracking" at bounding box center [632, 84] width 22 height 10
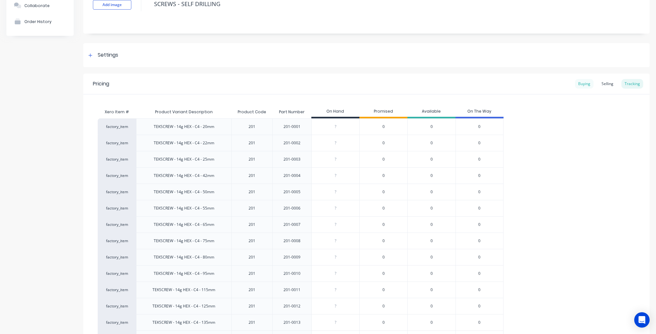
click at [577, 82] on div "Buying" at bounding box center [584, 84] width 19 height 10
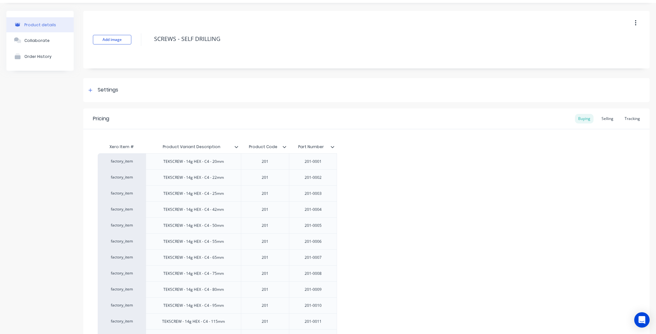
scroll to position [0, 0]
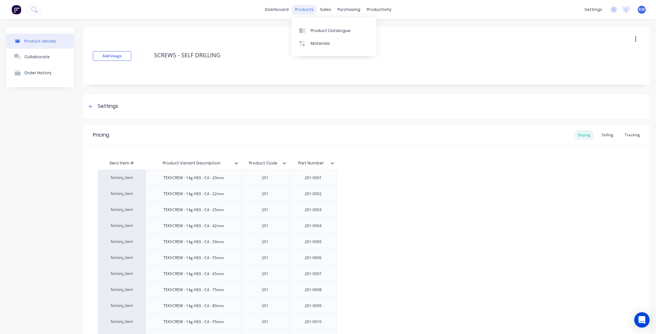
click at [304, 5] on div "products" at bounding box center [304, 10] width 25 height 10
click at [311, 27] on link "Product Catalogue" at bounding box center [333, 30] width 85 height 13
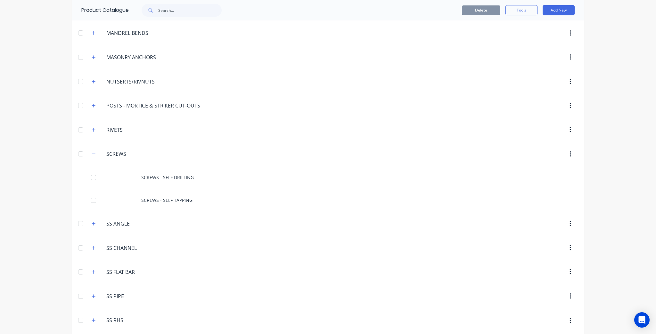
scroll to position [641, 0]
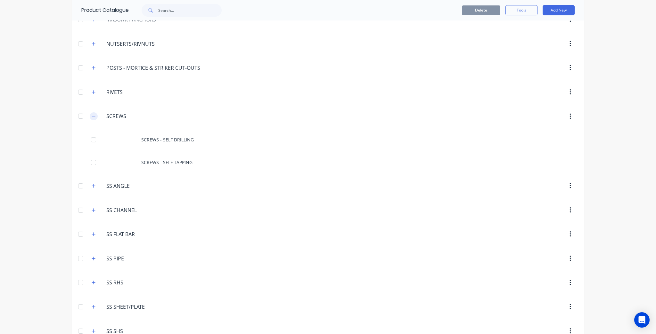
click at [92, 116] on icon "button" at bounding box center [94, 116] width 4 height 0
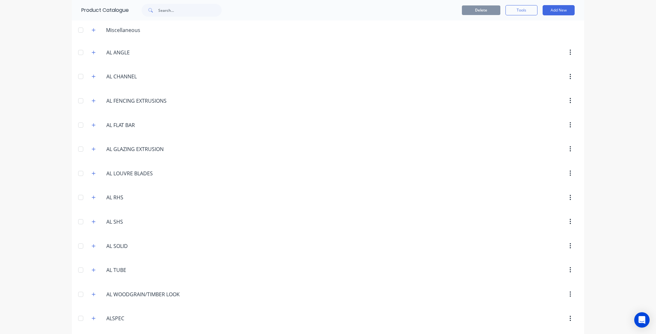
scroll to position [0, 0]
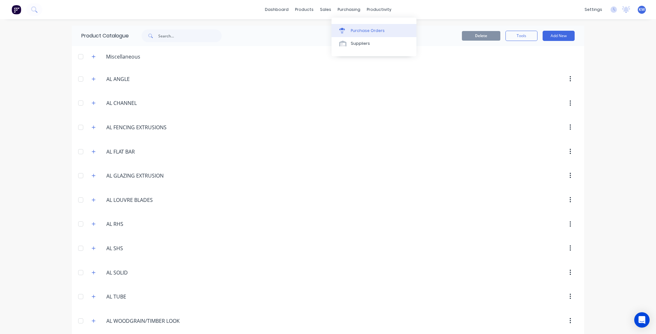
click at [352, 28] on div "Purchase Orders" at bounding box center [368, 31] width 34 height 6
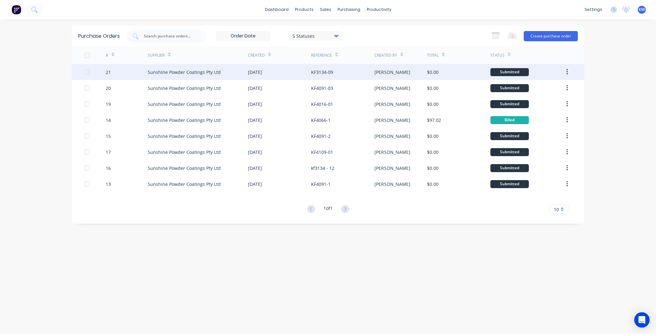
click at [219, 68] on div "Sunshine Powder Coatings Pty Ltd" at bounding box center [198, 72] width 100 height 16
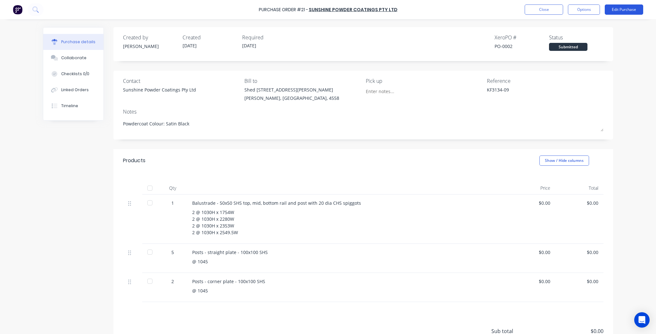
click at [626, 8] on button "Edit Purchase" at bounding box center [624, 9] width 38 height 10
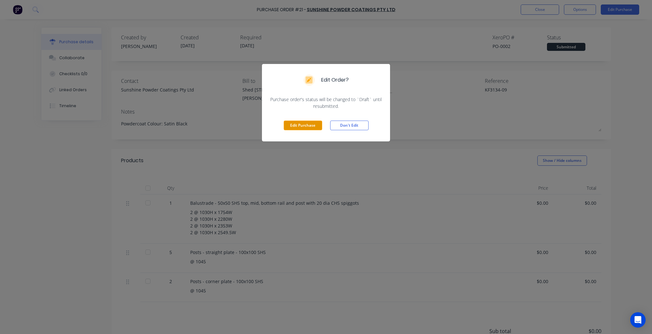
click at [306, 122] on button "Edit Purchase" at bounding box center [303, 126] width 38 height 10
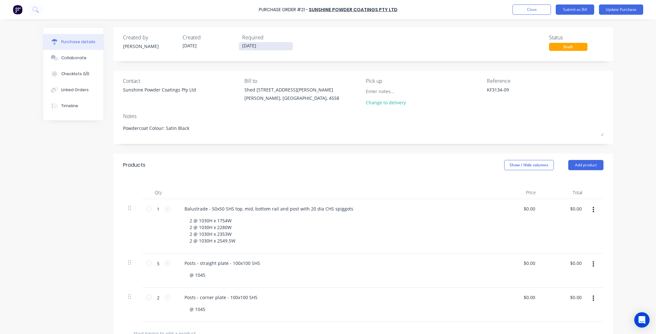
click at [259, 48] on input "25/09/25" at bounding box center [266, 46] width 54 height 8
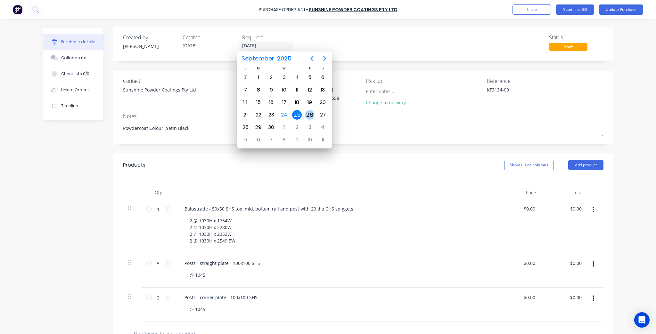
click at [309, 113] on div "26" at bounding box center [310, 115] width 10 height 10
type textarea "x"
type input "26/09/25"
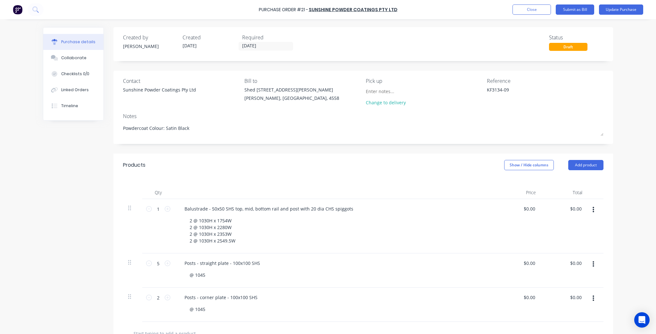
click at [449, 115] on div "Notes" at bounding box center [363, 116] width 480 height 8
click at [626, 14] on button "Update Purchase" at bounding box center [621, 9] width 44 height 10
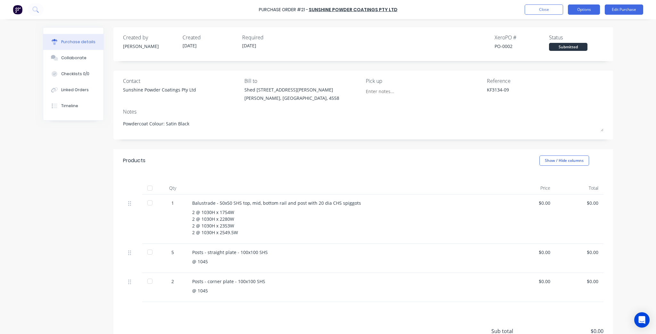
click at [591, 8] on button "Options" at bounding box center [584, 9] width 32 height 10
click at [585, 22] on div "Print / Email" at bounding box center [569, 25] width 49 height 9
click at [577, 54] on div "Without pricing" at bounding box center [569, 51] width 49 height 9
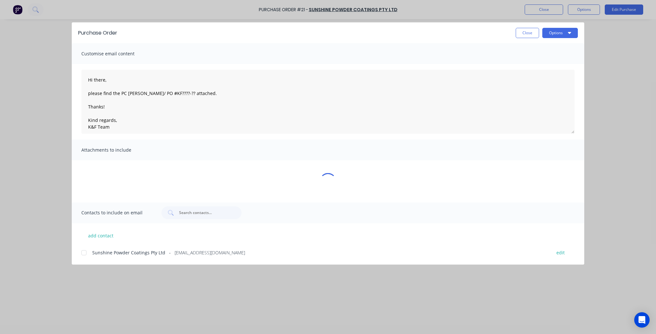
type textarea "x"
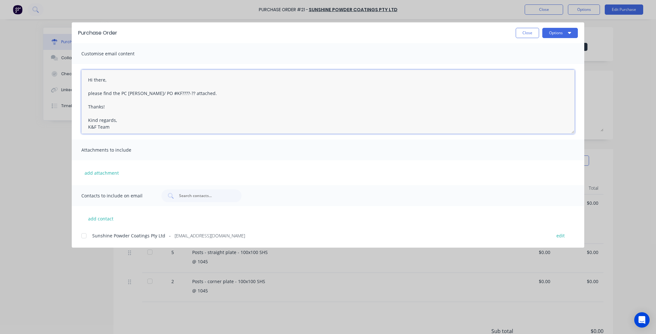
click at [164, 89] on textarea "Hi there, please find the PC docket/ PO #KF????-?? attached. Thanks! Kind regar…" at bounding box center [327, 102] width 493 height 64
click at [151, 94] on textarea "Hi there, please find the PC docket/ PO #KF????-?? attached. Thanks! Kind regar…" at bounding box center [327, 102] width 493 height 64
drag, startPoint x: 163, startPoint y: 93, endPoint x: 150, endPoint y: 95, distance: 13.6
click at [150, 95] on textarea "Hi there, please find the PC docket #KF????-?? attached. Thanks! Kind regards, …" at bounding box center [327, 102] width 493 height 64
click at [153, 114] on textarea "Hi there, please find the PC docket #KF3134-09 attached. Thanks! Kind regards, …" at bounding box center [327, 102] width 493 height 64
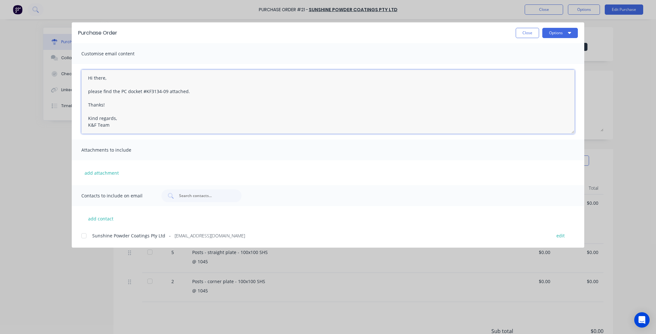
scroll to position [3, 0]
click at [81, 238] on div at bounding box center [84, 236] width 13 height 13
click at [469, 160] on div "Attachments to include" at bounding box center [328, 150] width 512 height 21
click at [566, 34] on button "Options" at bounding box center [560, 33] width 36 height 10
click at [144, 91] on textarea "Hi there, please find the PC docket #KF3134-09 attached. Thanks! Kind regards, …" at bounding box center [327, 102] width 493 height 64
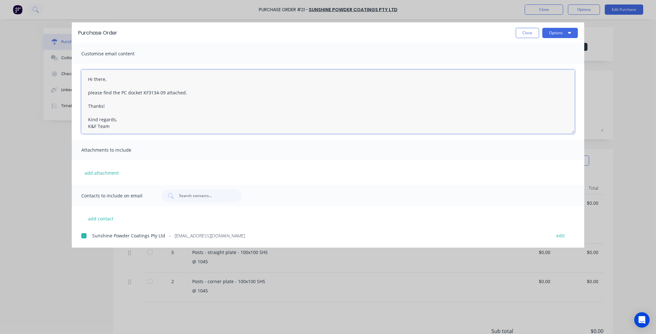
scroll to position [0, 0]
type textarea "Hi there, please find the PC docket KF3134-09 attached. Thanks! Kind regards, K…"
click at [561, 32] on button "Options" at bounding box center [560, 33] width 36 height 10
click at [553, 50] on div "Preview" at bounding box center [547, 49] width 49 height 9
click at [560, 41] on div "Purchase Order Close Options" at bounding box center [328, 32] width 512 height 21
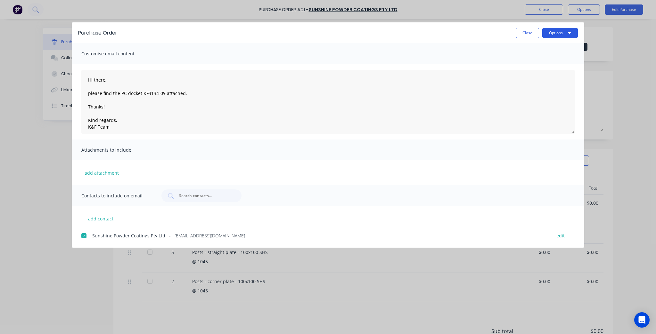
click at [562, 35] on button "Options" at bounding box center [560, 33] width 36 height 10
click at [559, 72] on div "Email" at bounding box center [547, 74] width 49 height 9
click at [532, 33] on button "Close" at bounding box center [527, 33] width 23 height 10
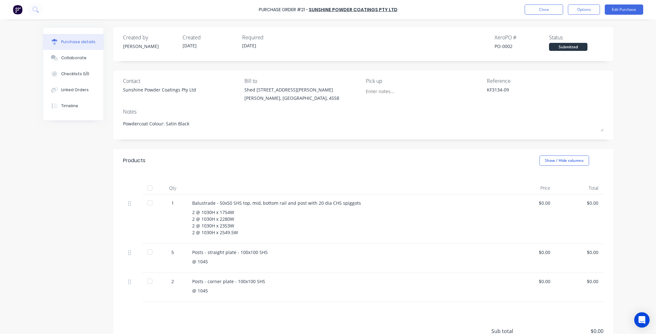
type textarea "x"
drag, startPoint x: 540, startPoint y: 9, endPoint x: 533, endPoint y: 27, distance: 19.0
click at [533, 27] on div "Purchase Order #21 - Sunshine Powder Coatings Pty Ltd Close Options Edit Purcha…" at bounding box center [328, 167] width 656 height 334
click at [73, 112] on button "Timeline" at bounding box center [73, 106] width 60 height 16
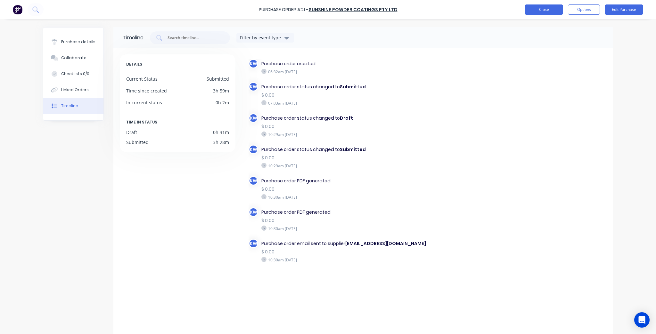
click at [548, 8] on button "Close" at bounding box center [544, 9] width 38 height 10
